Goal: Task Accomplishment & Management: Complete application form

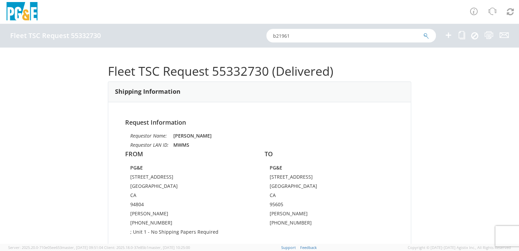
click at [449, 37] on icon at bounding box center [449, 35] width 8 height 8
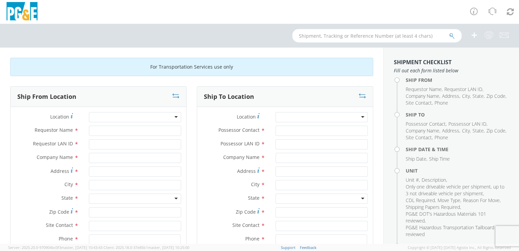
click at [319, 36] on input "text" at bounding box center [377, 36] width 170 height 14
click at [124, 115] on div at bounding box center [135, 117] width 92 height 10
type input "h"
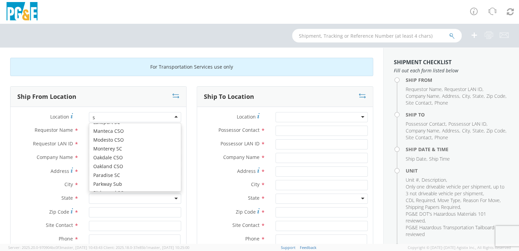
scroll to position [1, 0]
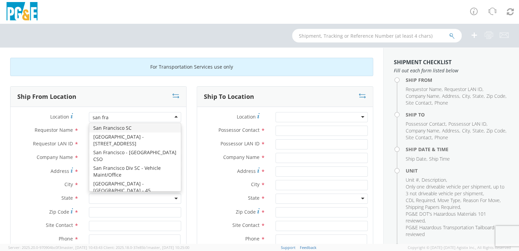
type input "san [PERSON_NAME]"
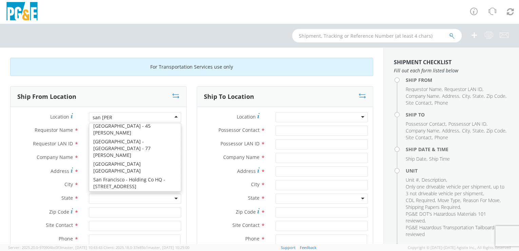
scroll to position [71, 0]
type input "PG&E"
type input "[STREET_ADDRESS]"
type input "[GEOGRAPHIC_DATA]"
type input "94110"
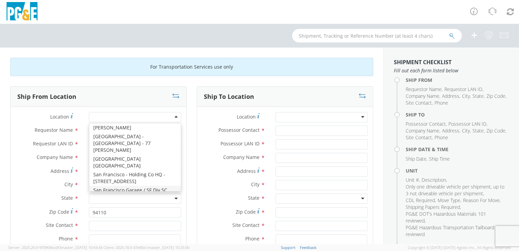
scroll to position [0, 0]
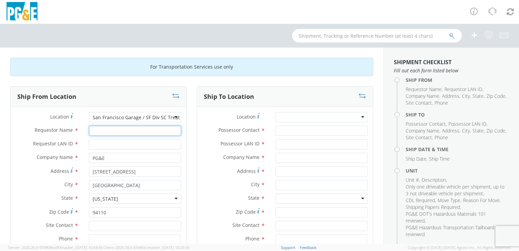
click at [129, 133] on input "Requestor Name *" at bounding box center [135, 131] width 92 height 10
type input "[PERSON_NAME]"
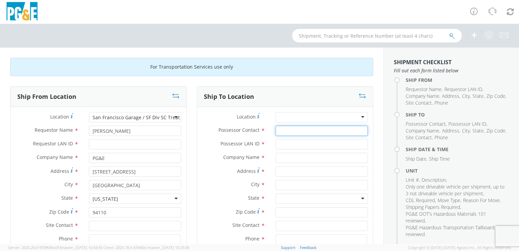
click at [293, 131] on input "Possessor Contact *" at bounding box center [322, 131] width 92 height 10
type input "[PERSON_NAME]"
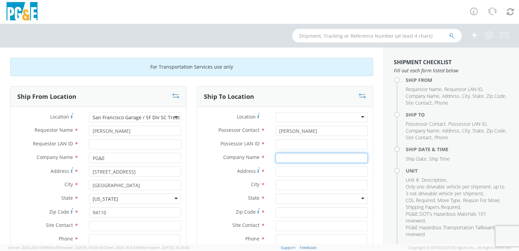
click at [315, 160] on input "text" at bounding box center [322, 158] width 92 height 10
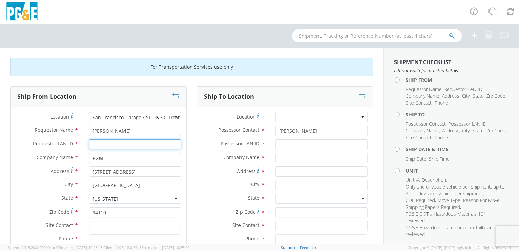
click at [138, 144] on input "Requestor LAN ID *" at bounding box center [135, 144] width 92 height 10
type input "MWMS"
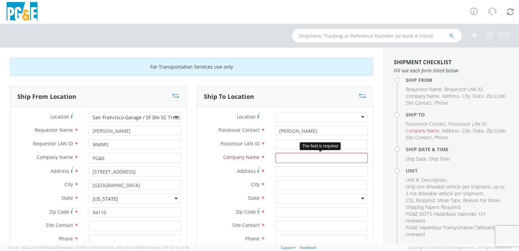
drag, startPoint x: 285, startPoint y: 157, endPoint x: 280, endPoint y: 138, distance: 19.4
click at [279, 138] on div "Possessor Contact * [PERSON_NAME]" at bounding box center [285, 133] width 176 height 14
click at [281, 142] on input "Possessor LAN ID *" at bounding box center [322, 144] width 92 height 10
paste input "DQGR"
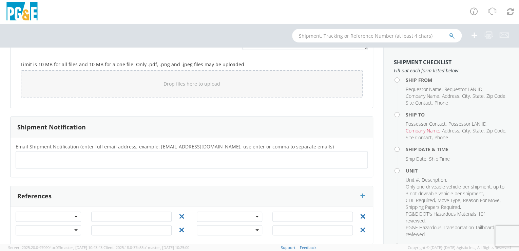
scroll to position [601, 0]
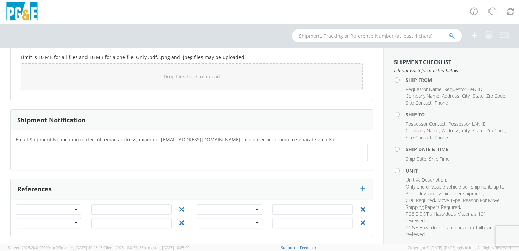
type input "DQGR"
click at [22, 147] on ul at bounding box center [192, 152] width 346 height 11
paste input "DQGR"
type input "DQGR@PGE"
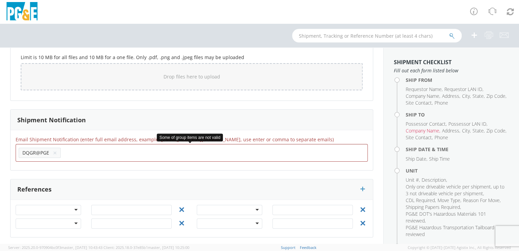
click at [50, 150] on li "DQGR@PGE ×" at bounding box center [40, 153] width 42 height 10
click at [82, 151] on ul "DQGR@PGE ×" at bounding box center [192, 153] width 346 height 12
click at [79, 166] on div "Email Shipment Notification (enter full email address, example: [EMAIL_ADDRESS]…" at bounding box center [192, 150] width 362 height 40
click at [54, 166] on div "Email Shipment Notification (enter full email address, example: [EMAIL_ADDRESS]…" at bounding box center [192, 150] width 362 height 40
click at [55, 152] on button "×" at bounding box center [55, 153] width 4 height 8
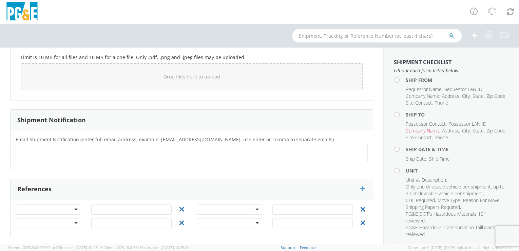
click at [35, 151] on ul at bounding box center [192, 152] width 346 height 11
drag, startPoint x: 31, startPoint y: 151, endPoint x: 156, endPoint y: 174, distance: 127.3
click at [170, 179] on div "References" at bounding box center [192, 189] width 362 height 20
paste input "DQGR"
type input "[EMAIL_ADDRESS][DOMAIN_NAME]"
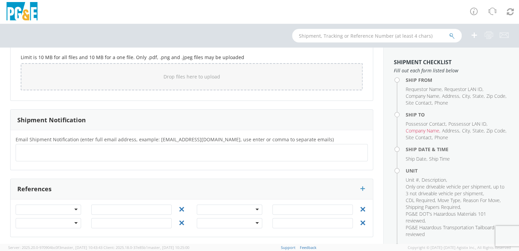
click at [71, 166] on div "Email Shipment Notification (enter full email address, example: [EMAIL_ADDRESS]…" at bounding box center [192, 150] width 362 height 40
paste input "BJLI"
type input "[EMAIL_ADDRESS][DOMAIN_NAME]"
click at [113, 166] on div "Email Shipment Notification (enter full email address, example: [EMAIL_ADDRESS]…" at bounding box center [192, 150] width 362 height 40
click at [213, 154] on input "text" at bounding box center [233, 153] width 41 height 10
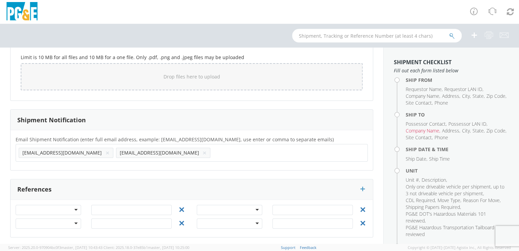
paste input "[EMAIL_ADDRESS][DOMAIN_NAME]"
type input "[EMAIL_ADDRESS][DOMAIN_NAME]"
click at [124, 165] on div "Email Shipment Notification (enter full email address, example: [EMAIL_ADDRESS]…" at bounding box center [192, 150] width 362 height 40
click at [310, 155] on input "text" at bounding box center [330, 153] width 41 height 10
paste input "[EMAIL_ADDRESS][DOMAIN_NAME]"
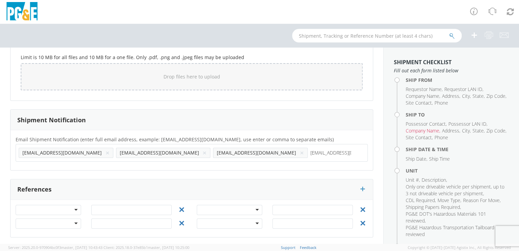
type input "[EMAIL_ADDRESS][DOMAIN_NAME]"
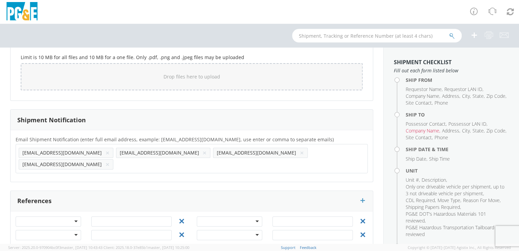
click at [178, 165] on div "Email Shipment Notification (enter full email address, example: [EMAIL_ADDRESS]…" at bounding box center [192, 156] width 362 height 52
click at [157, 159] on input "text" at bounding box center [136, 164] width 41 height 10
paste input "[EMAIL_ADDRESS][DOMAIN_NAME]"
type input "[EMAIL_ADDRESS][DOMAIN_NAME]"
click at [230, 165] on div "Email Shipment Notification (enter full email address, example: [EMAIL_ADDRESS]…" at bounding box center [192, 156] width 362 height 52
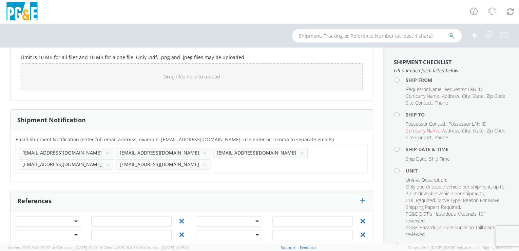
click at [254, 159] on input "text" at bounding box center [233, 164] width 41 height 10
paste input "[EMAIL_ADDRESS][DOMAIN_NAME]"
type input "[EMAIL_ADDRESS][DOMAIN_NAME]"
click at [280, 166] on div "Email Shipment Notification (enter full email address, example: [EMAIL_ADDRESS]…" at bounding box center [192, 156] width 362 height 52
click at [310, 166] on input "text" at bounding box center [330, 164] width 41 height 10
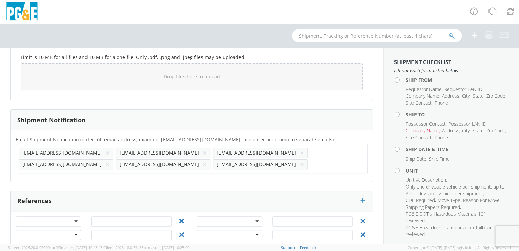
paste input "[EMAIL_ADDRESS][DOMAIN_NAME]"
type input "[EMAIL_ADDRESS][DOMAIN_NAME]"
click at [32, 173] on div "Email Shipment Notification (enter full email address, example: [EMAIL_ADDRESS]…" at bounding box center [192, 155] width 362 height 41
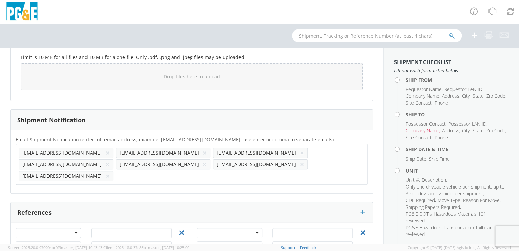
click at [116, 171] on input "text" at bounding box center [136, 176] width 41 height 10
paste input "[EMAIL_ADDRESS][DOMAIN_NAME]"
type input "[EMAIL_ADDRESS][DOMAIN_NAME]"
click at [72, 175] on div "Email Shipment Notification (enter full email address, example: [EMAIL_ADDRESS]…" at bounding box center [192, 161] width 362 height 63
click at [213, 171] on input "text" at bounding box center [233, 176] width 41 height 10
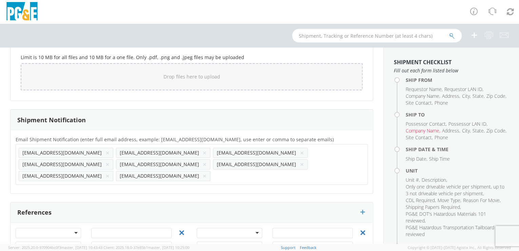
paste input "[EMAIL_ADDRESS][DOMAIN_NAME]"
type input "[EMAIL_ADDRESS][DOMAIN_NAME]"
click at [131, 174] on div "Email Shipment Notification (enter full email address, example: [EMAIL_ADDRESS]…" at bounding box center [192, 161] width 362 height 53
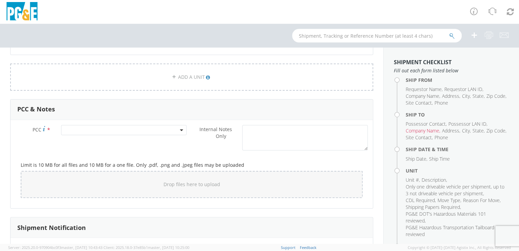
scroll to position [452, 0]
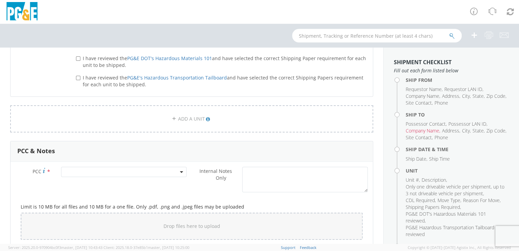
click at [86, 170] on span at bounding box center [124, 172] width 126 height 10
click at [89, 178] on input "number" at bounding box center [123, 183] width 121 height 10
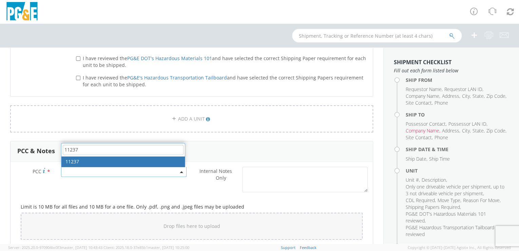
type input "11237"
select select "11237"
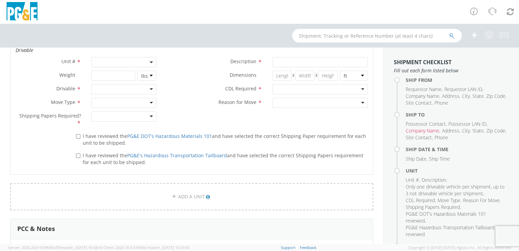
scroll to position [327, 0]
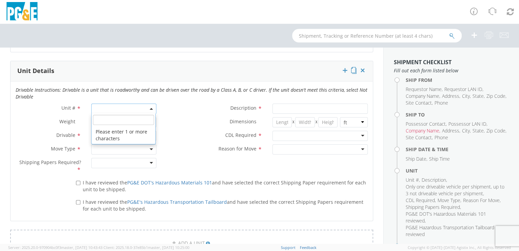
click at [100, 107] on span at bounding box center [123, 108] width 65 height 10
paste input "B29365"
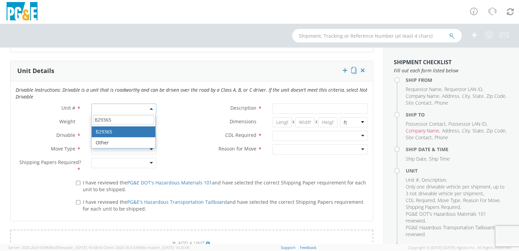
type input "B29365"
type input "TRUCK; MEDIUM GAS CREW W/SKID COMP"
type input "26000"
select select "B29365"
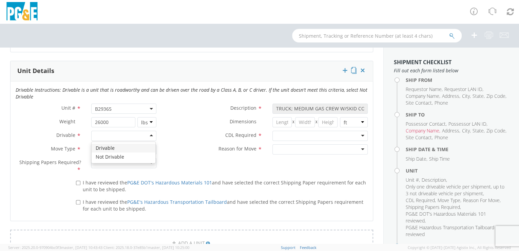
click at [149, 134] on div at bounding box center [123, 136] width 65 height 10
click at [149, 148] on div at bounding box center [123, 149] width 65 height 10
click at [148, 163] on div at bounding box center [123, 163] width 65 height 10
drag, startPoint x: 78, startPoint y: 181, endPoint x: 78, endPoint y: 194, distance: 13.2
click at [78, 181] on input "I have reviewed the PG&E DOT's Hazardous Materials 101 and have selected the co…" at bounding box center [78, 183] width 4 height 4
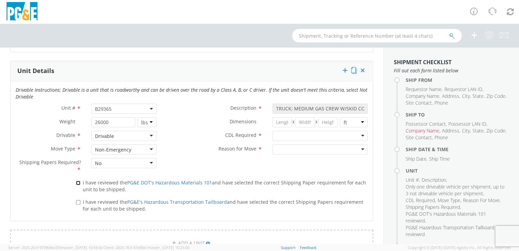
checkbox input "true"
click at [78, 200] on input "I have reviewed the PG&E's Hazardous Transportation Tailboard and have selected…" at bounding box center [78, 202] width 4 height 4
checkbox input "true"
click at [358, 134] on div at bounding box center [320, 136] width 96 height 10
click at [360, 148] on div at bounding box center [320, 149] width 96 height 10
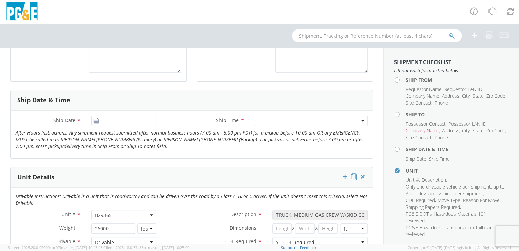
scroll to position [219, 0]
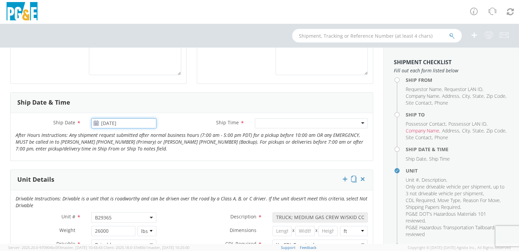
click at [128, 122] on input "[DATE]" at bounding box center [123, 123] width 65 height 10
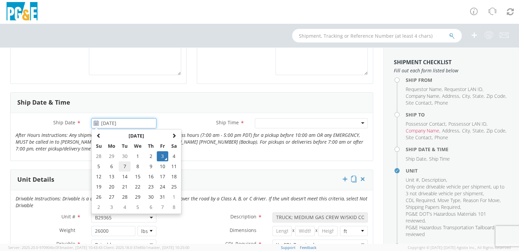
click at [124, 163] on td "7" at bounding box center [125, 166] width 12 height 10
type input "[DATE]"
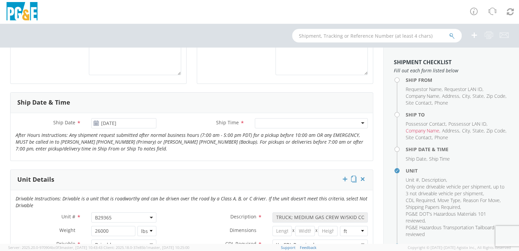
click at [358, 121] on div at bounding box center [311, 123] width 113 height 10
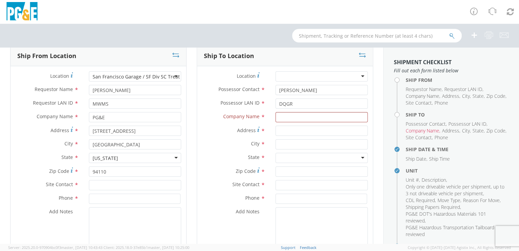
scroll to position [39, 0]
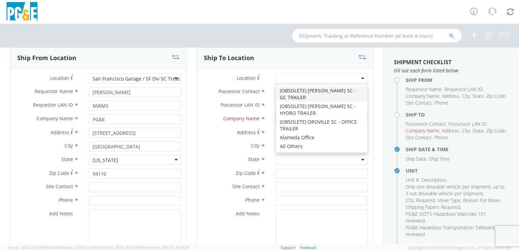
click at [314, 76] on div at bounding box center [322, 78] width 92 height 10
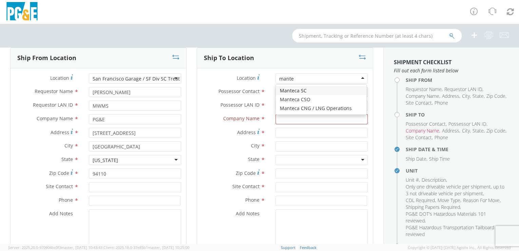
type input "mantec"
type input "PG&E"
type input "[STREET_ADDRESS]"
type input "Manteca"
type input "95336"
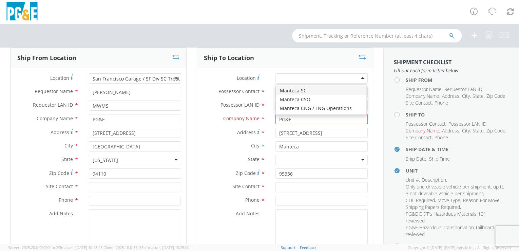
scroll to position [0, 0]
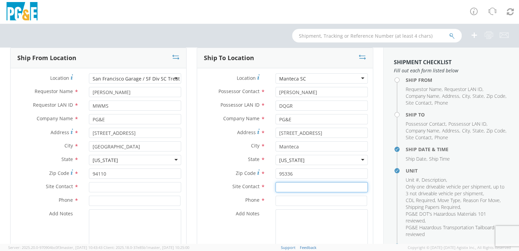
click at [284, 189] on input "text" at bounding box center [322, 187] width 92 height 10
paste input "[PERSON_NAME]"
type input "[PERSON_NAME]"
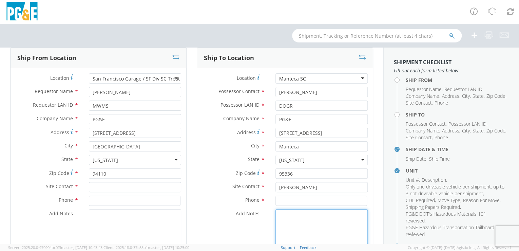
drag, startPoint x: 285, startPoint y: 227, endPoint x: 267, endPoint y: 191, distance: 39.9
click at [285, 227] on textarea "Add Notes *" at bounding box center [322, 232] width 92 height 46
click at [287, 203] on input at bounding box center [322, 200] width 92 height 10
paste input "925/321-8786"
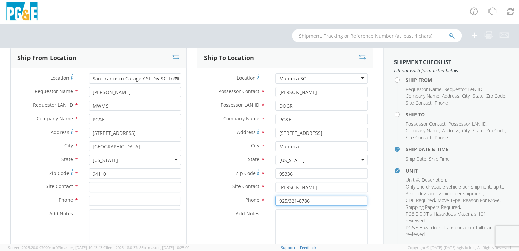
click at [276, 198] on input "925/321-8786" at bounding box center [322, 200] width 92 height 10
type input "[PHONE_NUMBER]"
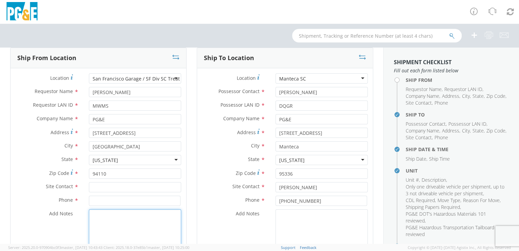
click at [154, 225] on textarea "Add Notes *" at bounding box center [135, 232] width 92 height 46
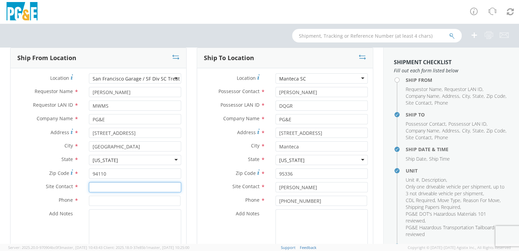
click at [94, 187] on input "text" at bounding box center [135, 187] width 92 height 10
paste input "[PERSON_NAME]"
type input "[PERSON_NAME]"
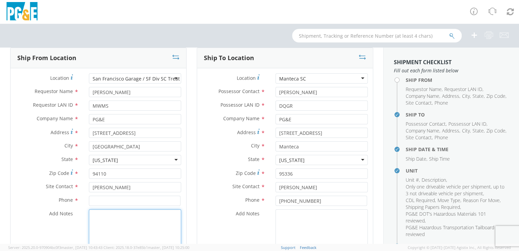
click at [97, 218] on textarea "Add Notes *" at bounding box center [135, 232] width 92 height 46
click at [96, 199] on input at bounding box center [135, 200] width 92 height 10
paste input "[PHONE_NUMBER]"
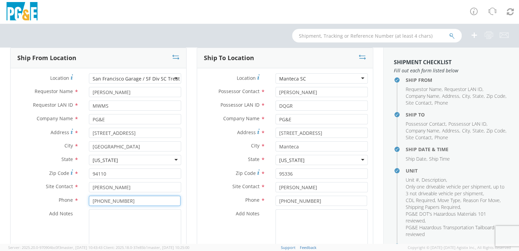
type input "[PHONE_NUMBER]"
click at [110, 218] on textarea "Add Notes *" at bounding box center [135, 232] width 92 height 46
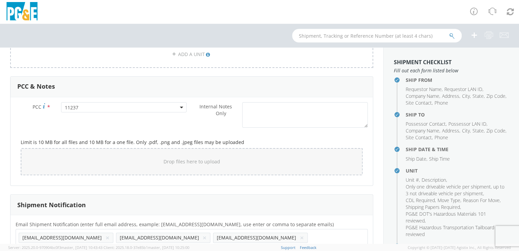
scroll to position [521, 0]
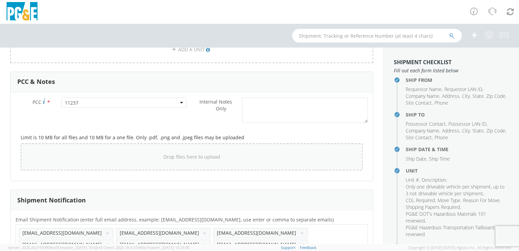
click at [131, 159] on div "Drop files here to upload" at bounding box center [191, 157] width 331 height 16
type input "C:\fakepath\B29365_A.jpg"
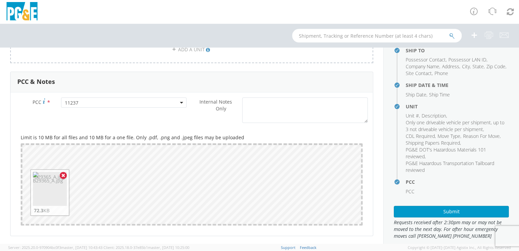
scroll to position [73, 0]
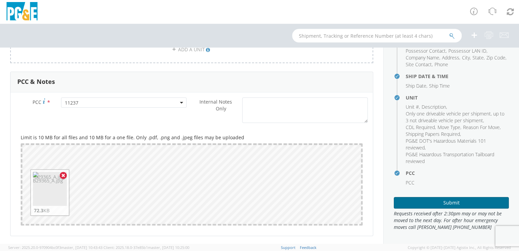
click at [464, 201] on button "Submit" at bounding box center [451, 203] width 115 height 12
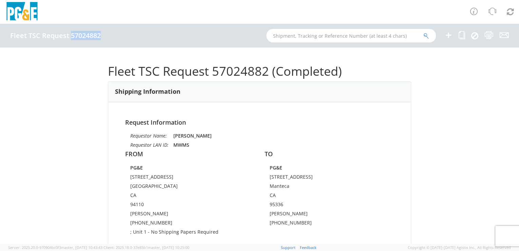
drag, startPoint x: 71, startPoint y: 35, endPoint x: 99, endPoint y: 36, distance: 28.2
click at [99, 36] on h4 "Fleet TSC Request 57024882" at bounding box center [55, 35] width 91 height 7
drag, startPoint x: 99, startPoint y: 36, endPoint x: 87, endPoint y: 37, distance: 12.6
copy h4 "57024882"
